Goal: Task Accomplishment & Management: Manage account settings

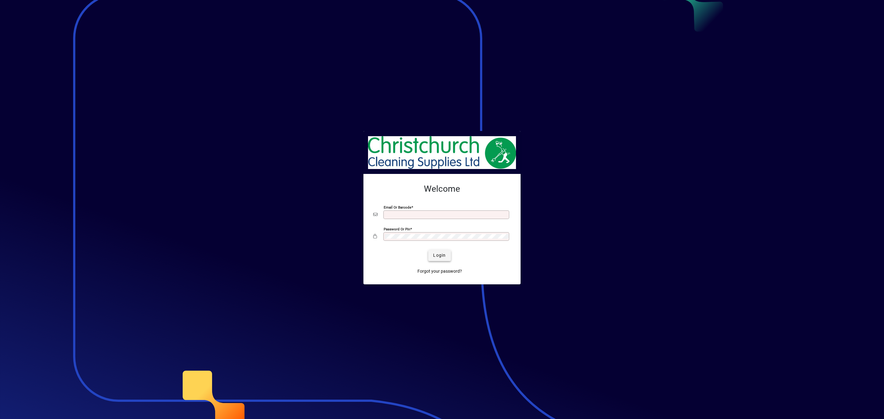
type input "**********"
click at [439, 254] on span "Login" at bounding box center [439, 255] width 13 height 6
type input "**********"
click at [447, 258] on span "submit" at bounding box center [439, 255] width 22 height 15
